Goal: Find specific page/section: Find specific page/section

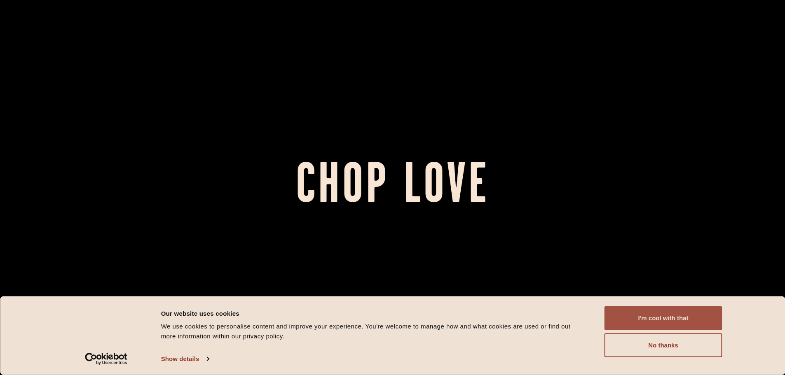
click at [669, 317] on button "I'm cool with that" at bounding box center [663, 318] width 118 height 24
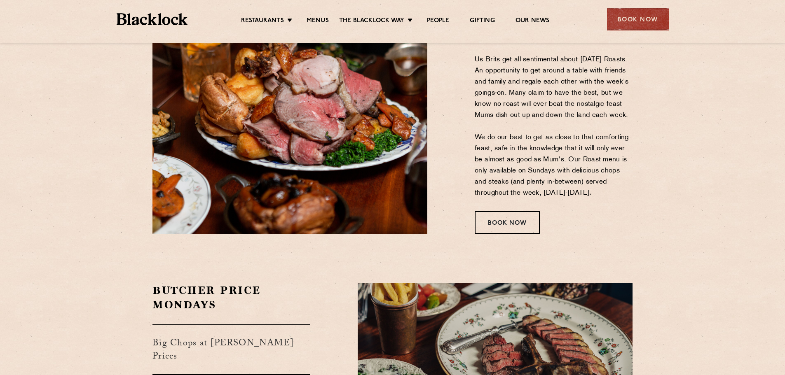
scroll to position [1153, 0]
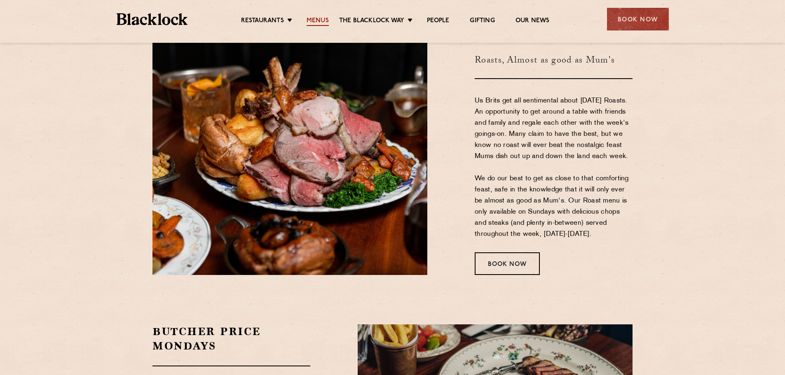
click at [319, 22] on link "Menus" at bounding box center [317, 21] width 22 height 9
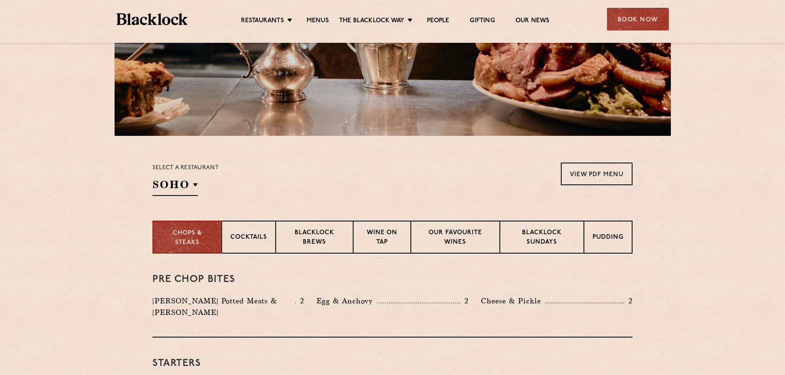
scroll to position [165, 0]
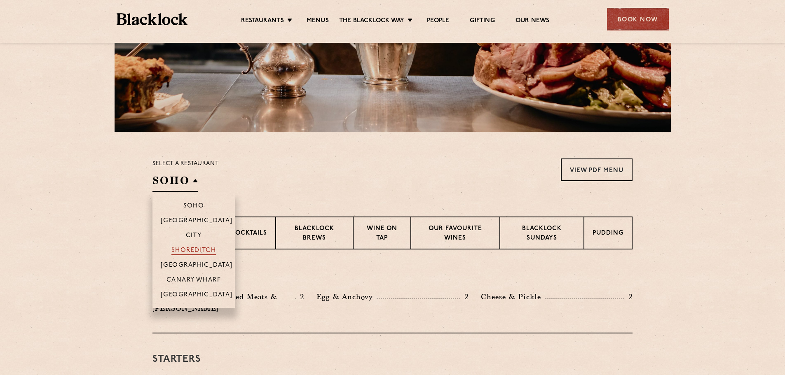
click at [200, 252] on p "Shoreditch" at bounding box center [193, 251] width 45 height 8
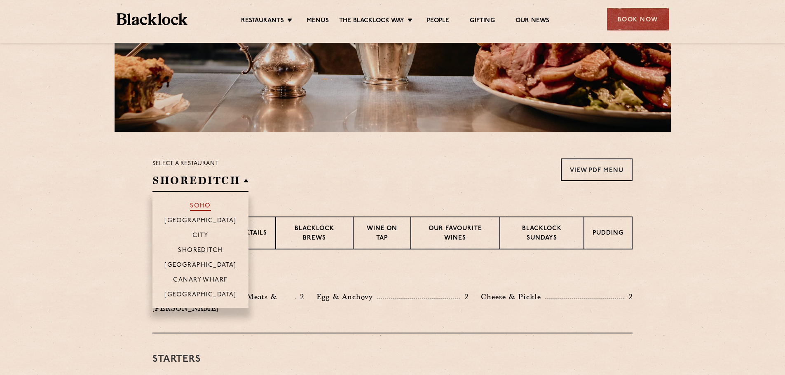
click at [200, 204] on p "Soho" at bounding box center [200, 207] width 21 height 8
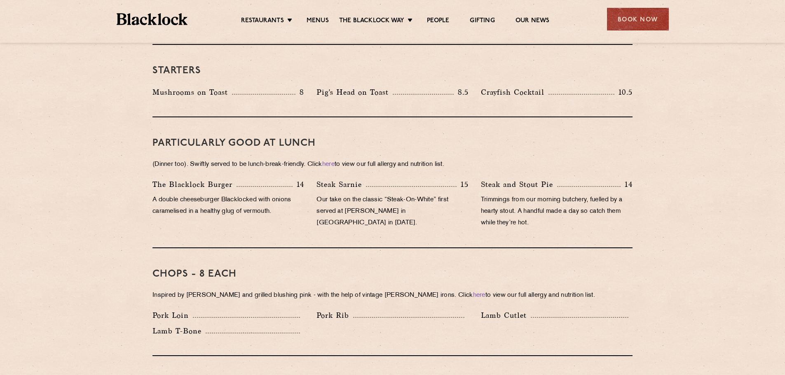
scroll to position [248, 0]
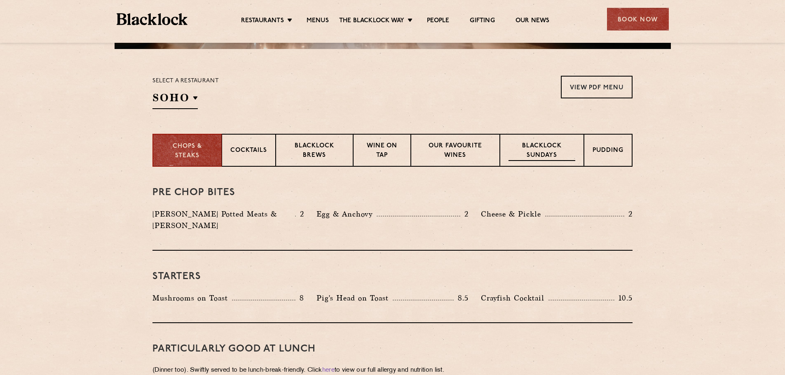
click at [527, 154] on p "Blacklock Sundays" at bounding box center [541, 151] width 67 height 19
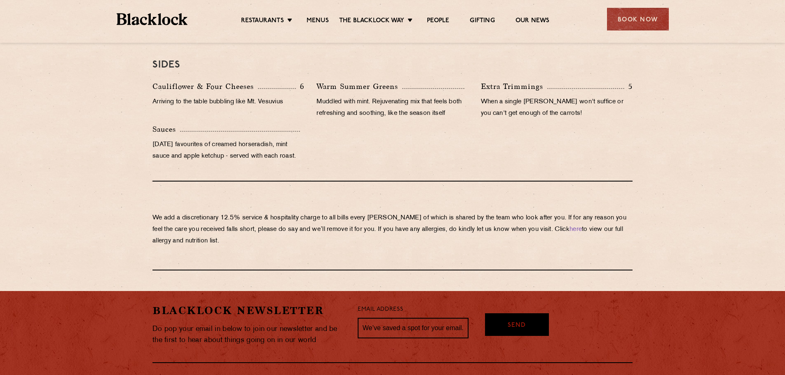
scroll to position [742, 0]
